Goal: Task Accomplishment & Management: Use online tool/utility

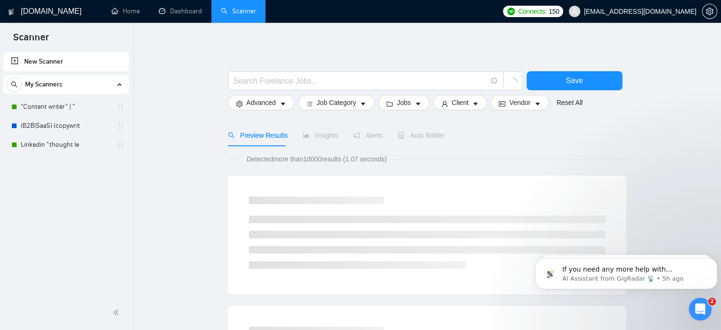
scroll to position [1, 0]
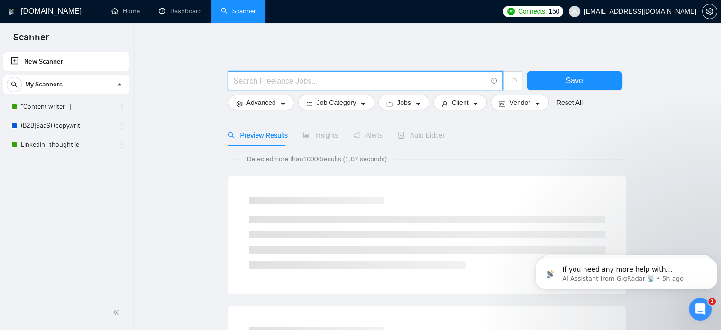
click at [252, 77] on input "text" at bounding box center [360, 81] width 253 height 12
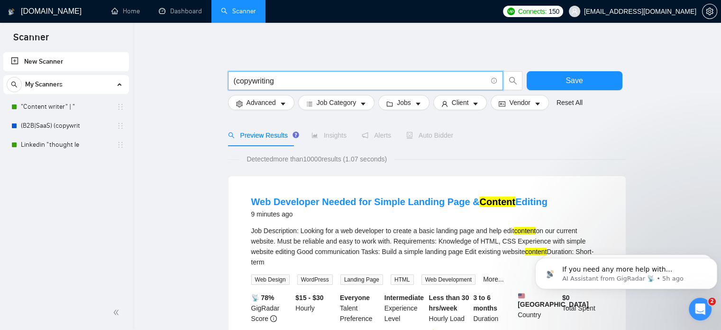
type input "(copywriting)"
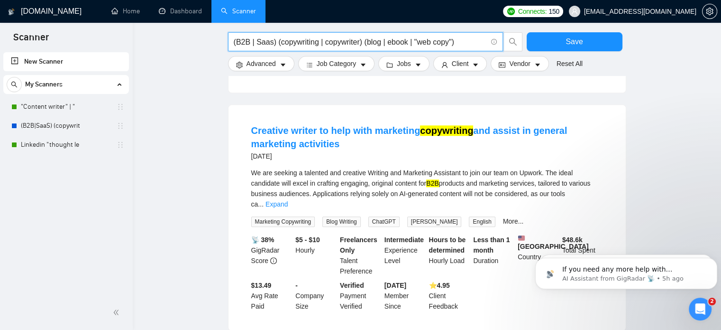
scroll to position [901, 0]
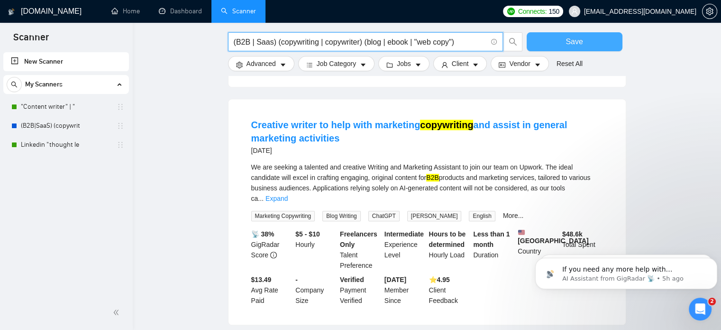
type input "(B2B | Saas) (copywriting | copywriter) (blog | ebook | "web copy")"
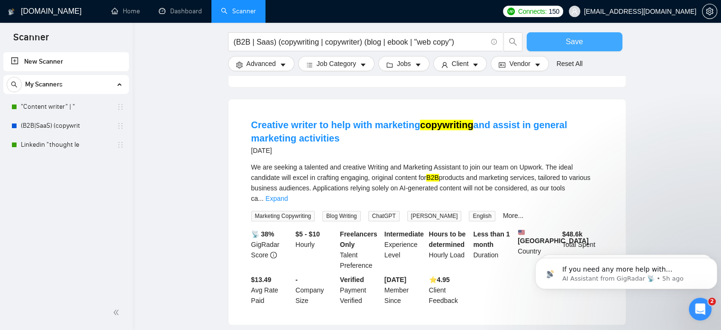
click at [569, 35] on button "Save" at bounding box center [575, 41] width 96 height 19
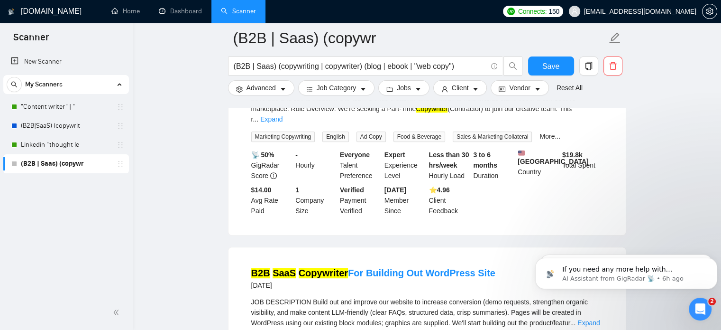
scroll to position [606, 0]
